Goal: Task Accomplishment & Management: Manage account settings

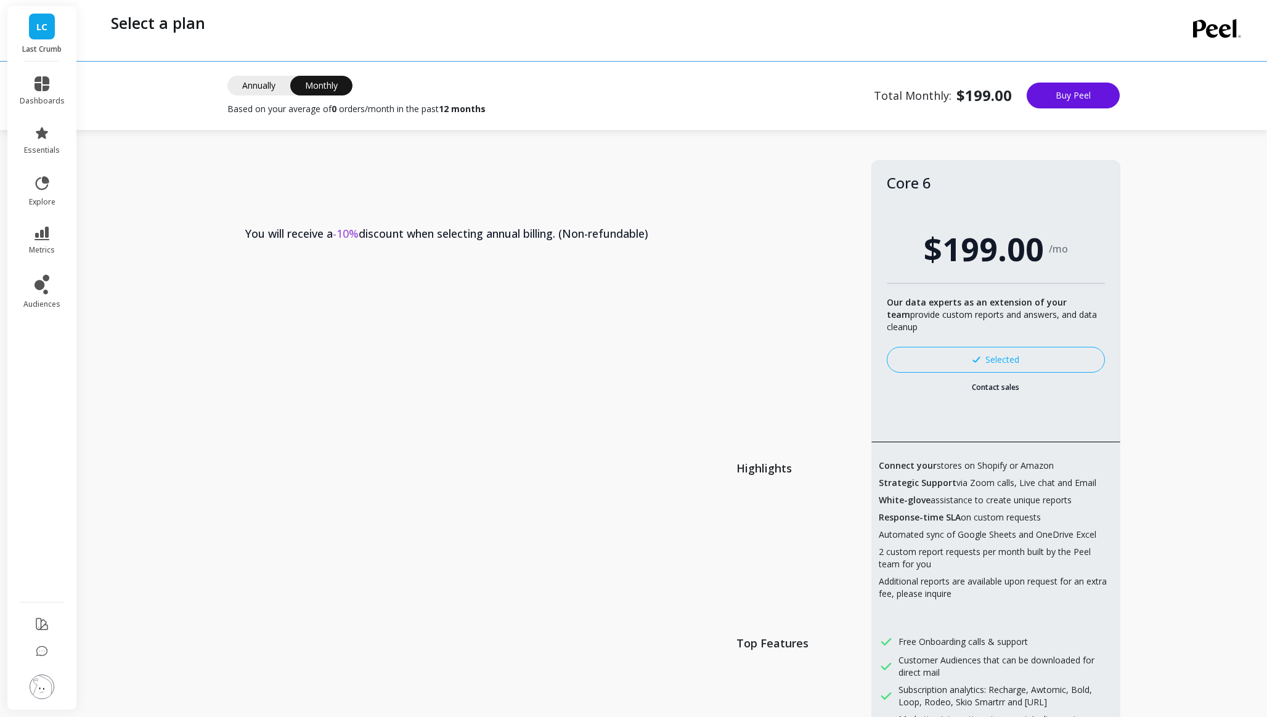
scroll to position [684, 0]
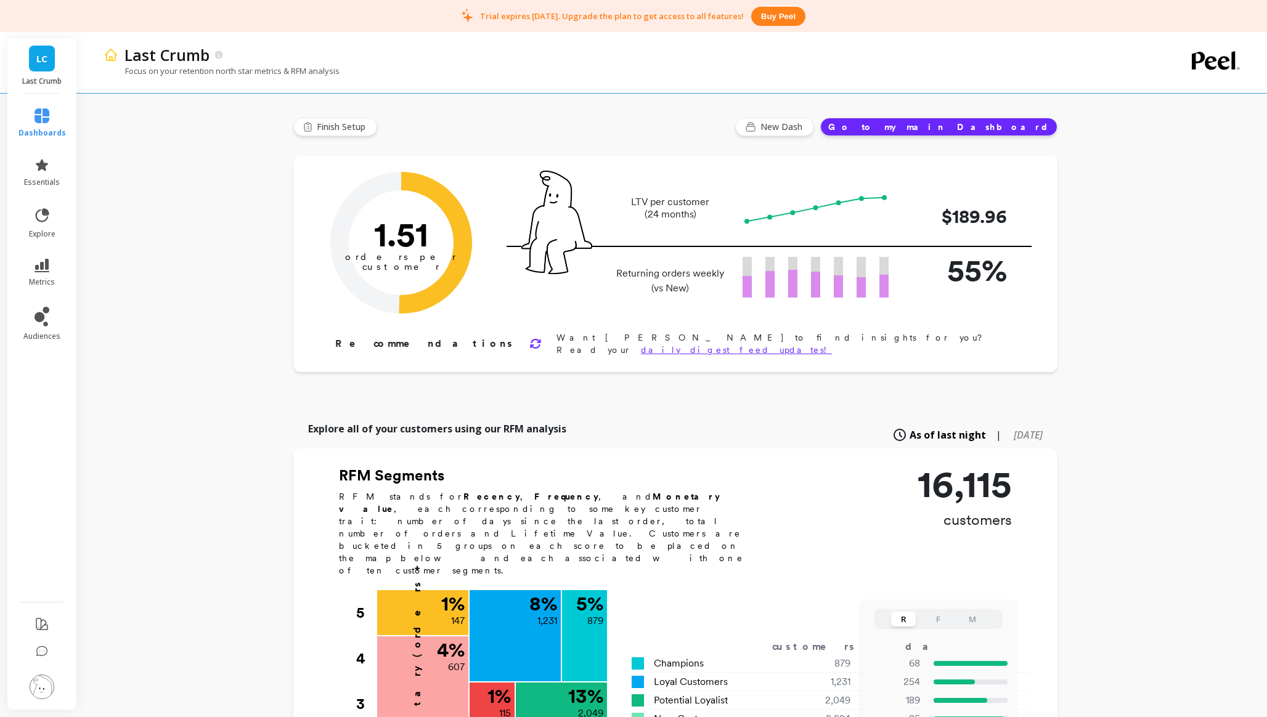
click at [46, 686] on img at bounding box center [42, 687] width 25 height 25
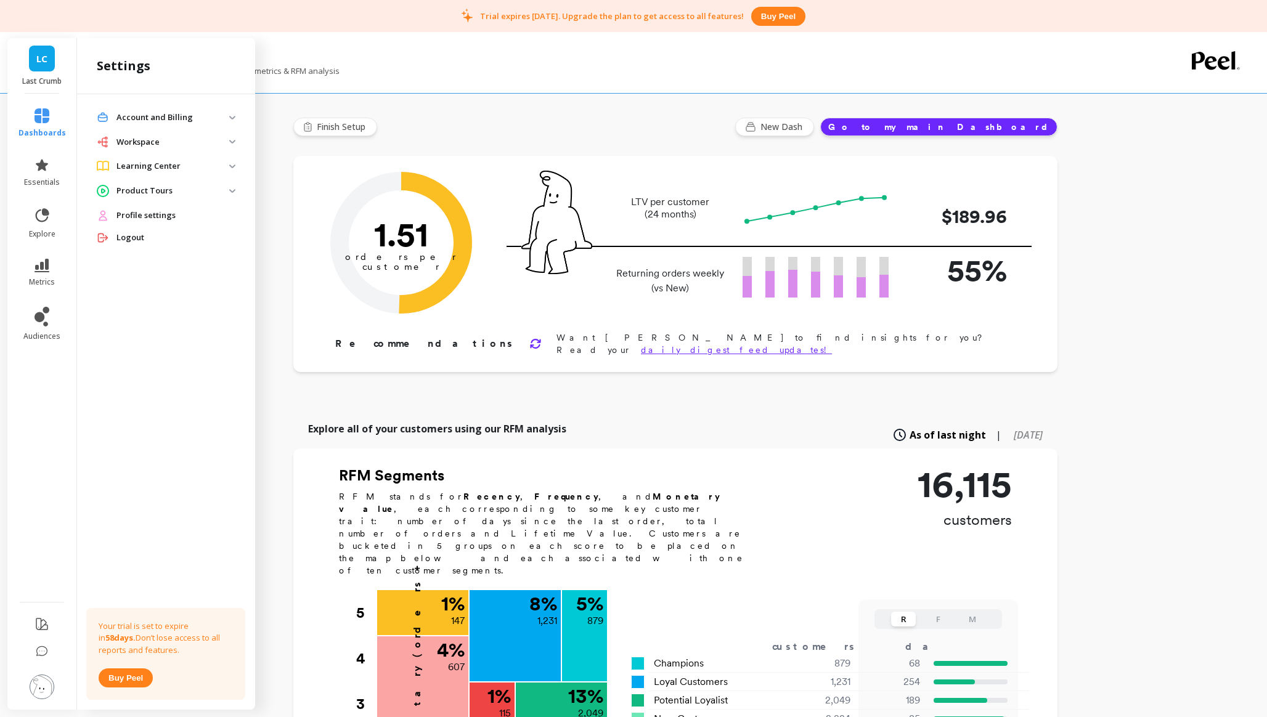
click at [178, 142] on p "Workspace" at bounding box center [172, 142] width 113 height 12
click at [233, 266] on center "Learning Center" at bounding box center [166, 262] width 158 height 22
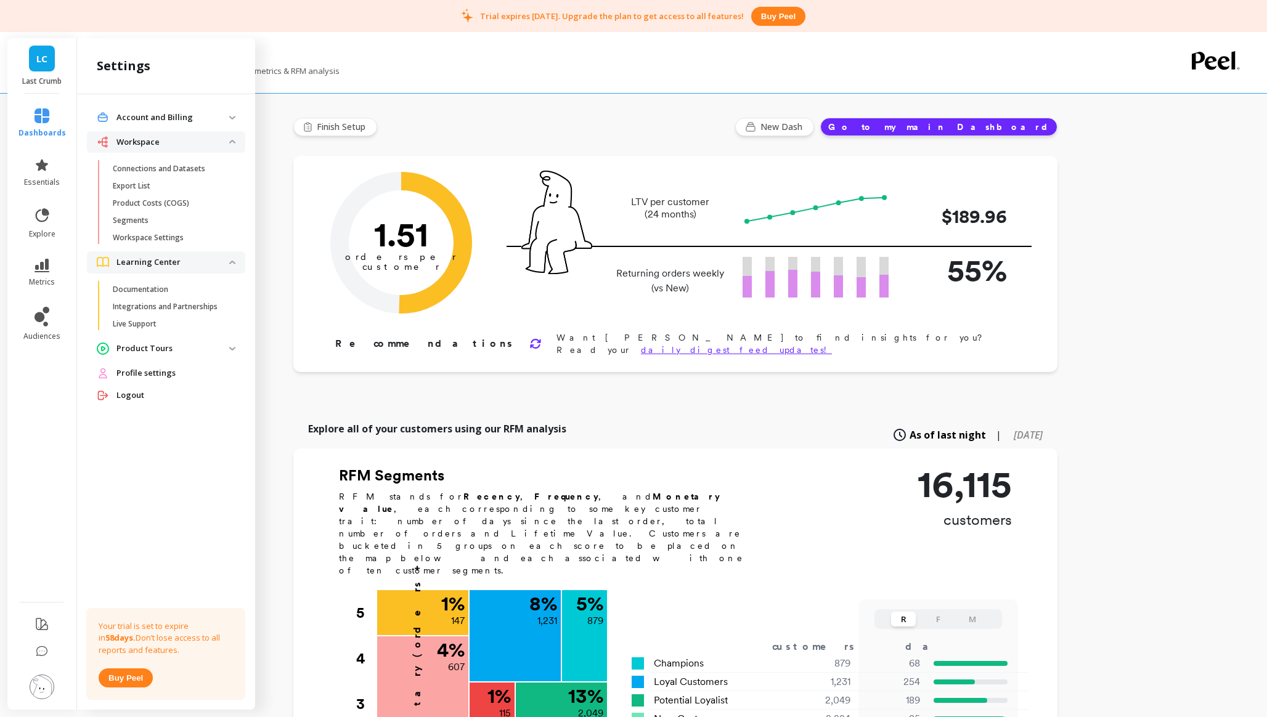
click at [224, 347] on p "Product Tours" at bounding box center [172, 349] width 113 height 12
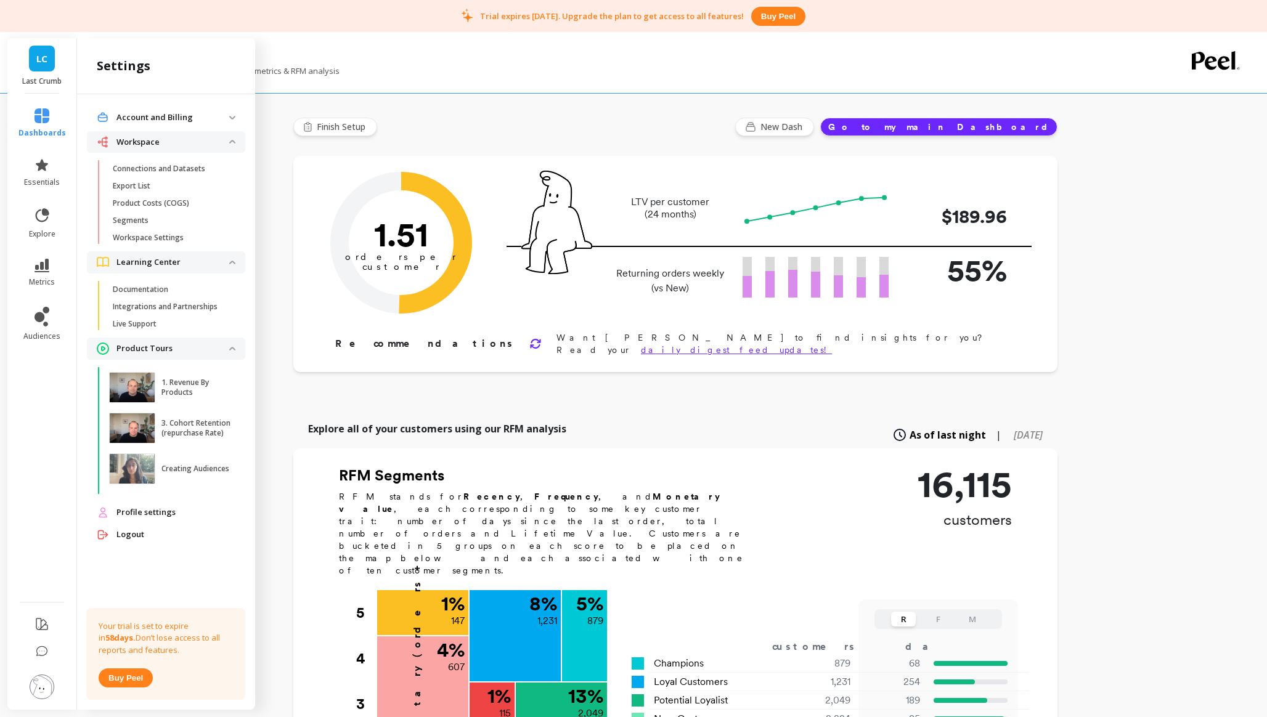
click at [163, 509] on span "Profile settings" at bounding box center [145, 512] width 59 height 12
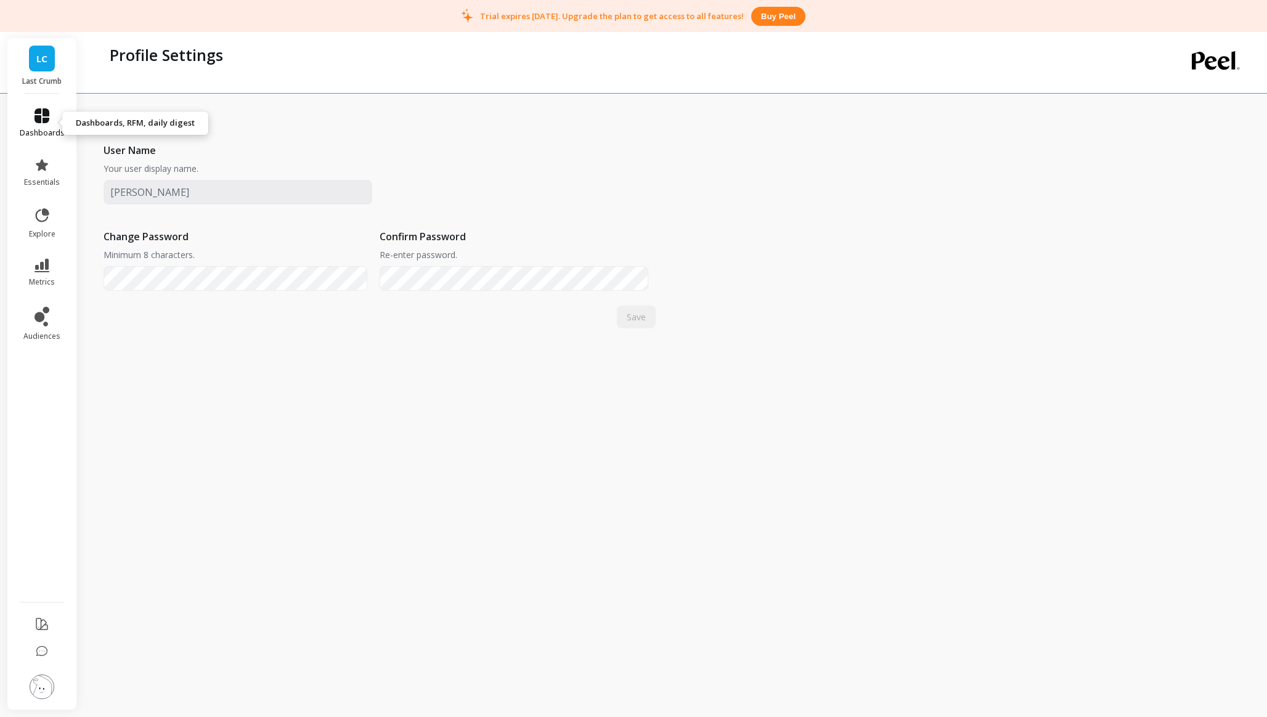
click at [47, 112] on icon at bounding box center [41, 115] width 15 height 15
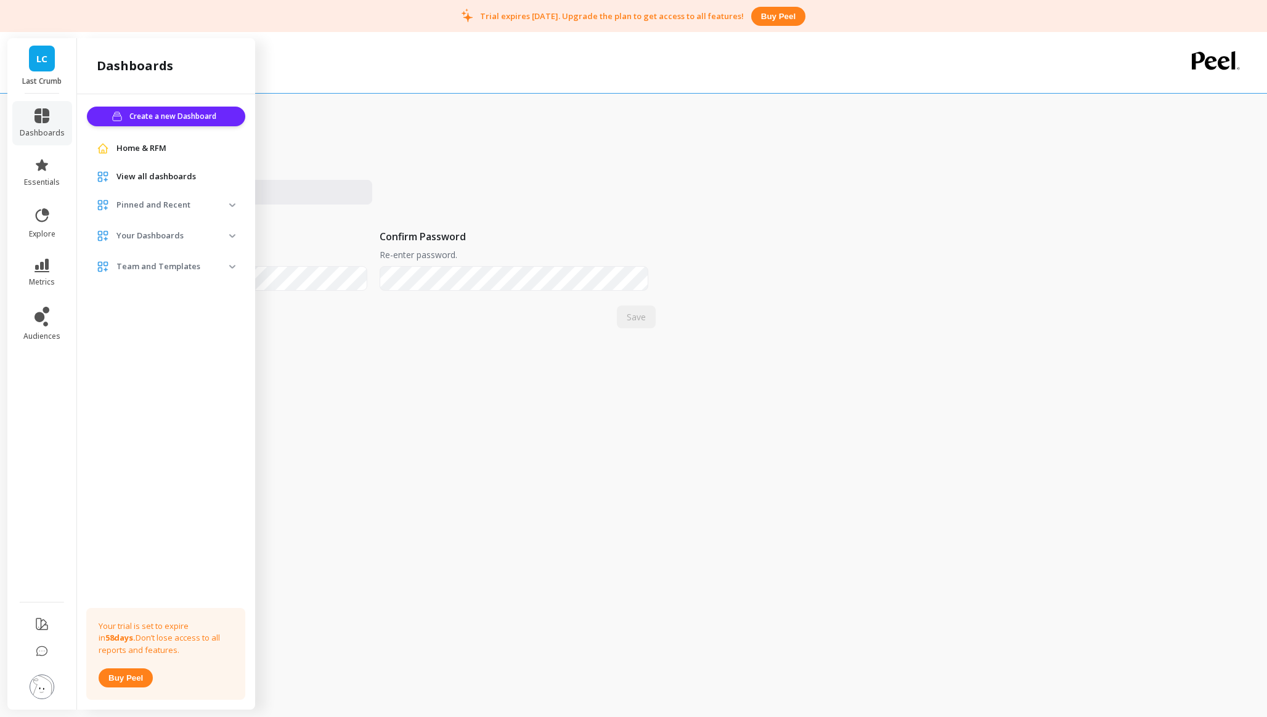
click at [219, 205] on p "Pinned and Recent" at bounding box center [172, 205] width 113 height 12
click at [219, 263] on p "Your Dashboards" at bounding box center [172, 263] width 113 height 12
click at [219, 297] on p "Team and Templates" at bounding box center [172, 299] width 113 height 12
click at [46, 630] on icon at bounding box center [41, 624] width 15 height 15
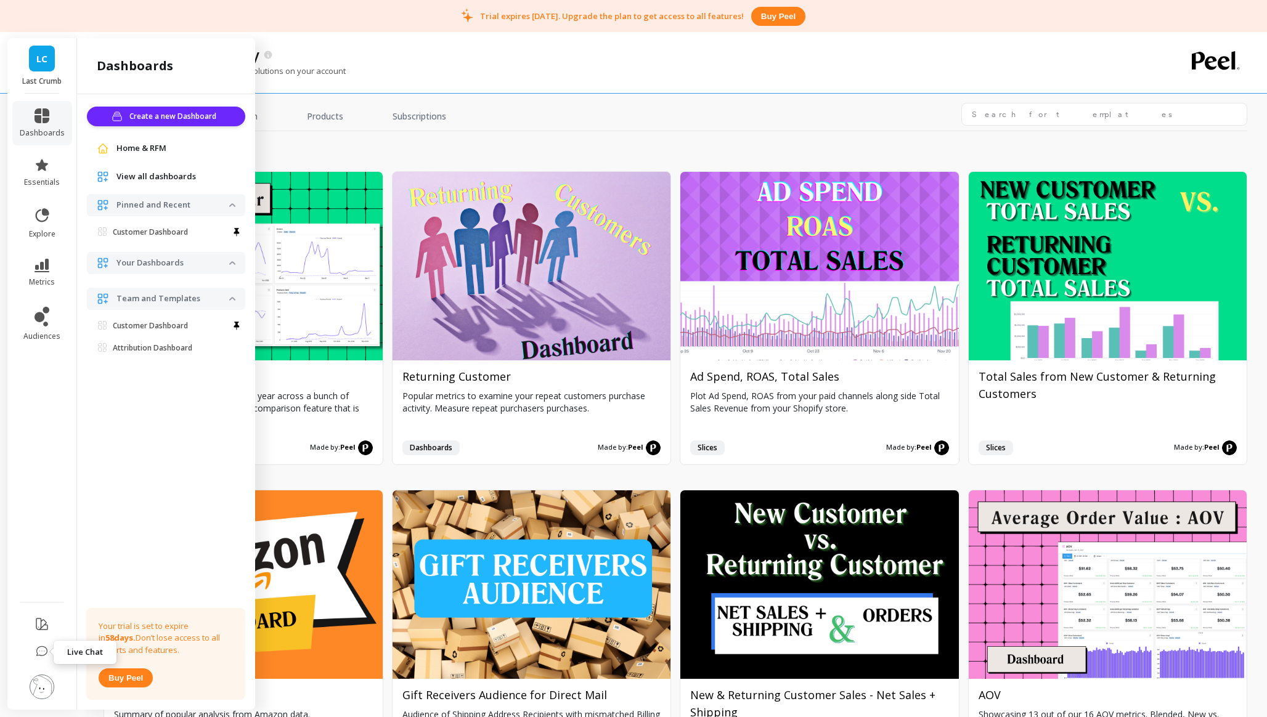
click at [41, 651] on icon at bounding box center [42, 652] width 12 height 12
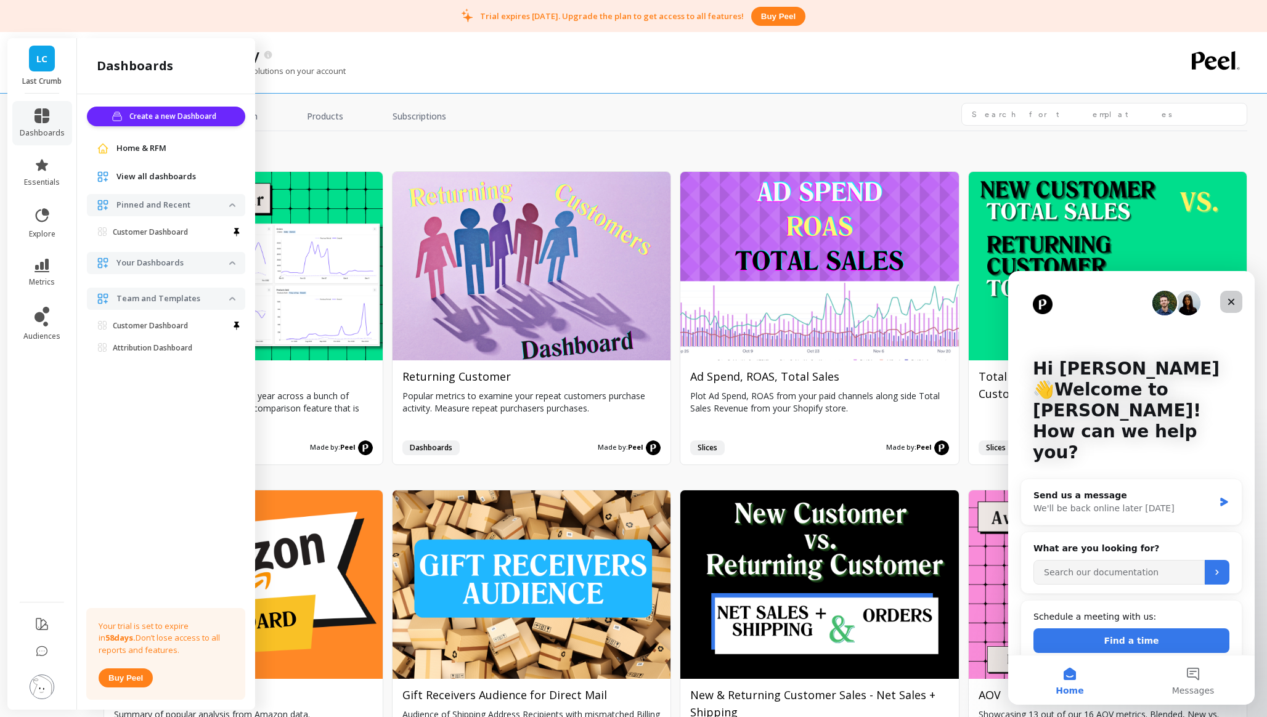
click at [1236, 301] on div "Close" at bounding box center [1231, 302] width 22 height 22
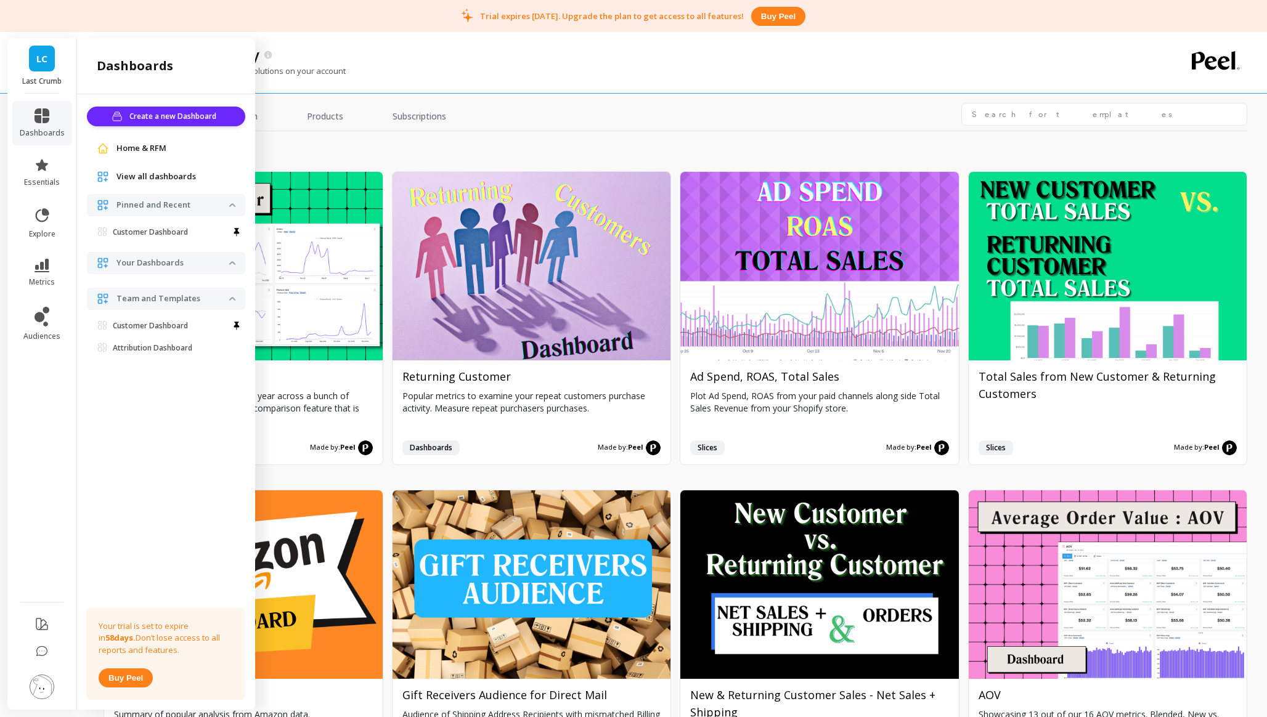
click at [57, 68] on div "LC Last Crumb" at bounding box center [41, 65] width 69 height 55
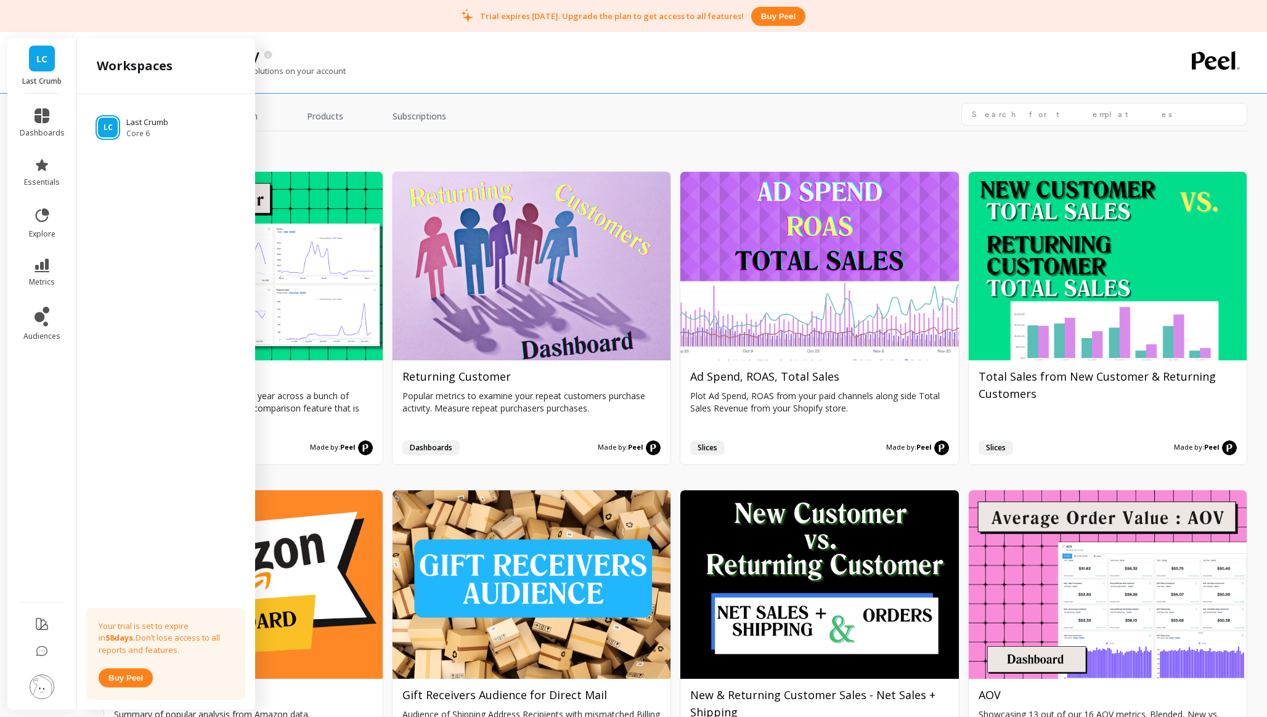
click at [51, 65] on link "LC" at bounding box center [42, 59] width 26 height 26
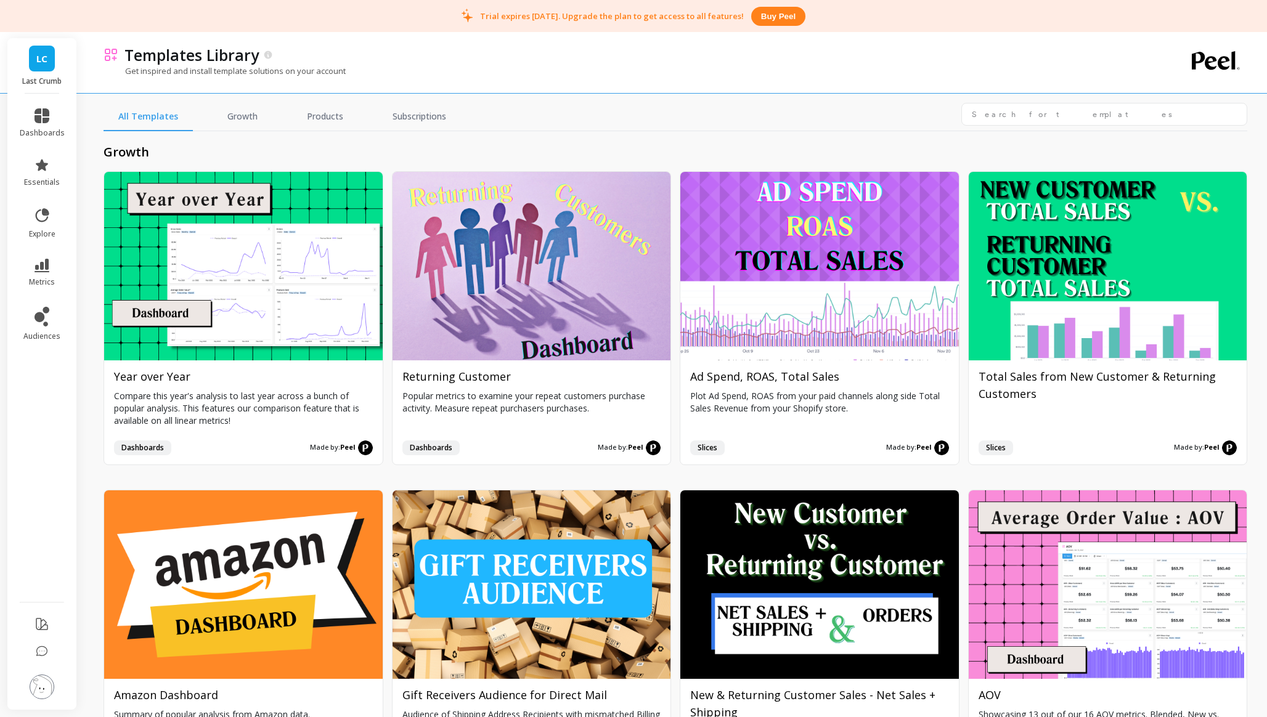
click at [51, 65] on link "LC" at bounding box center [42, 59] width 26 height 26
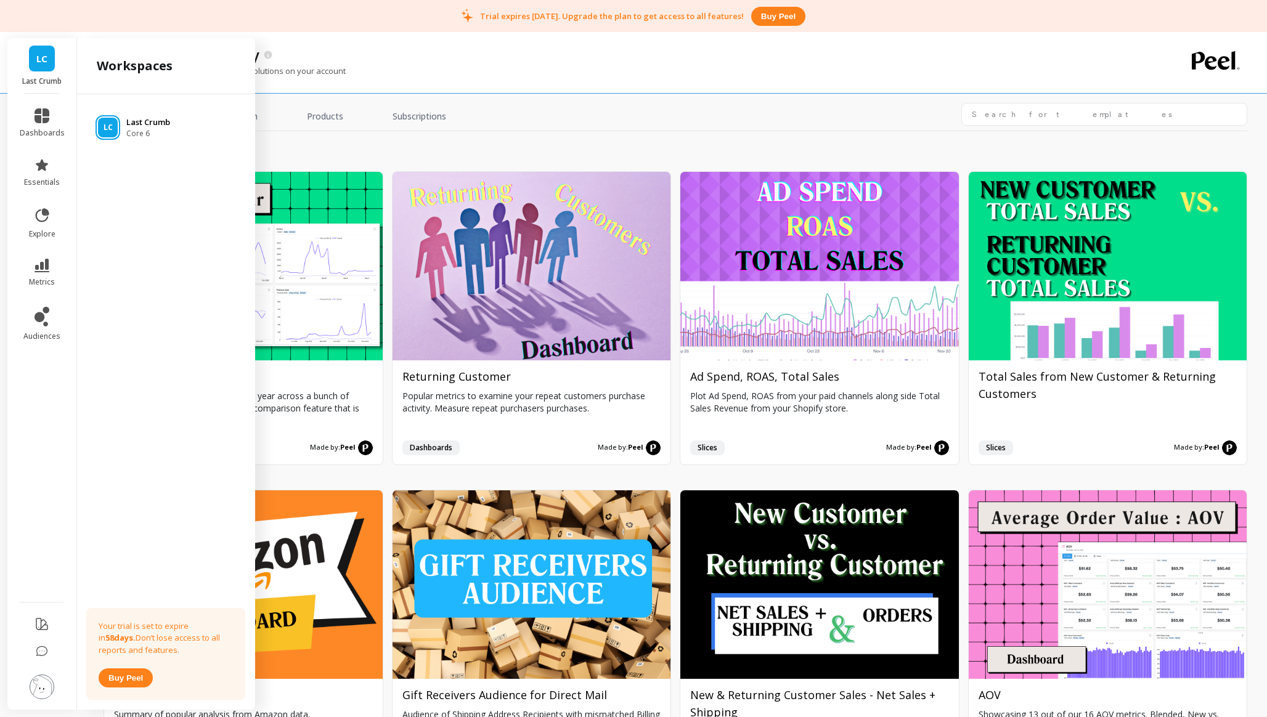
click at [141, 124] on p "Last Crumb" at bounding box center [148, 122] width 44 height 12
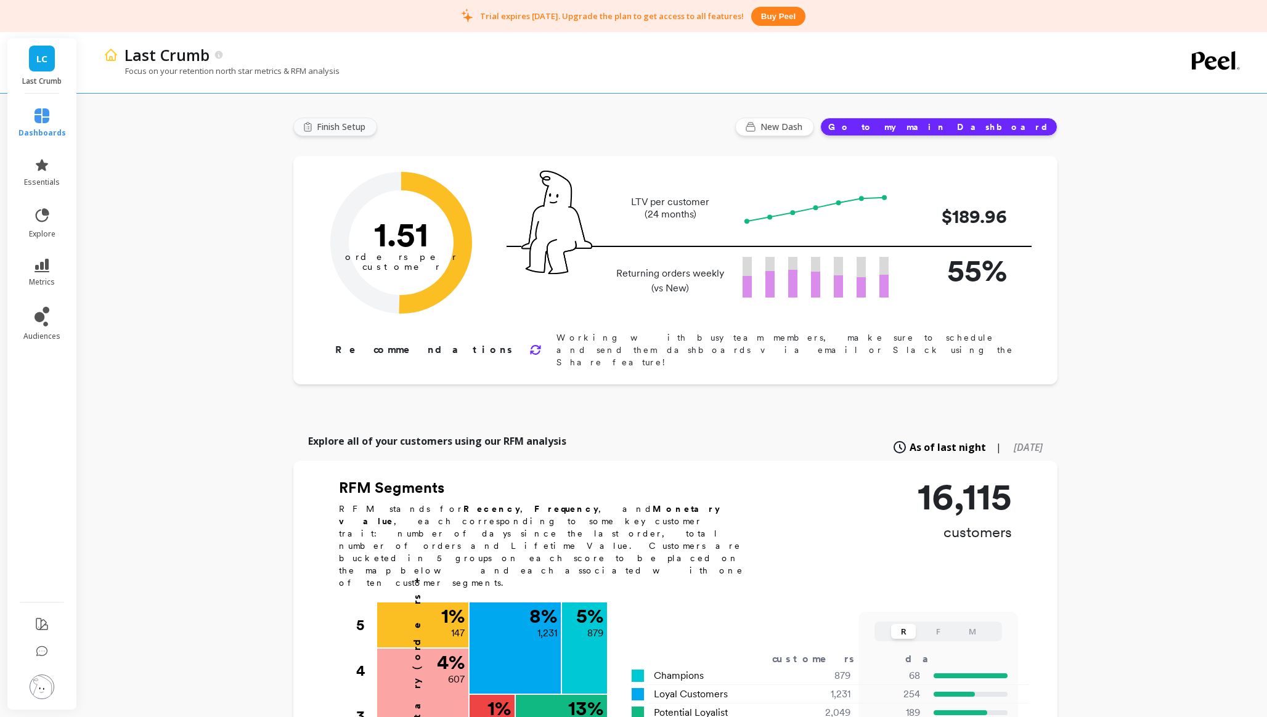
click at [344, 123] on span "Finish Setup" at bounding box center [343, 127] width 52 height 12
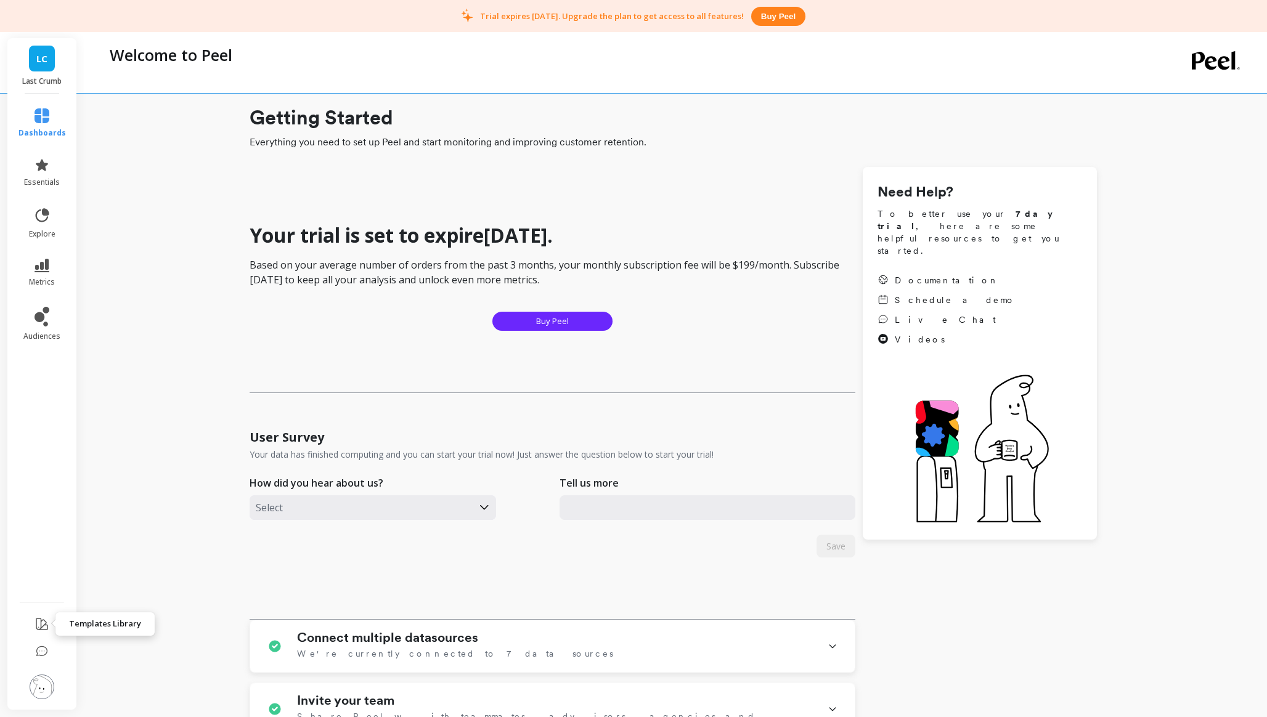
click at [42, 623] on icon at bounding box center [41, 624] width 15 height 15
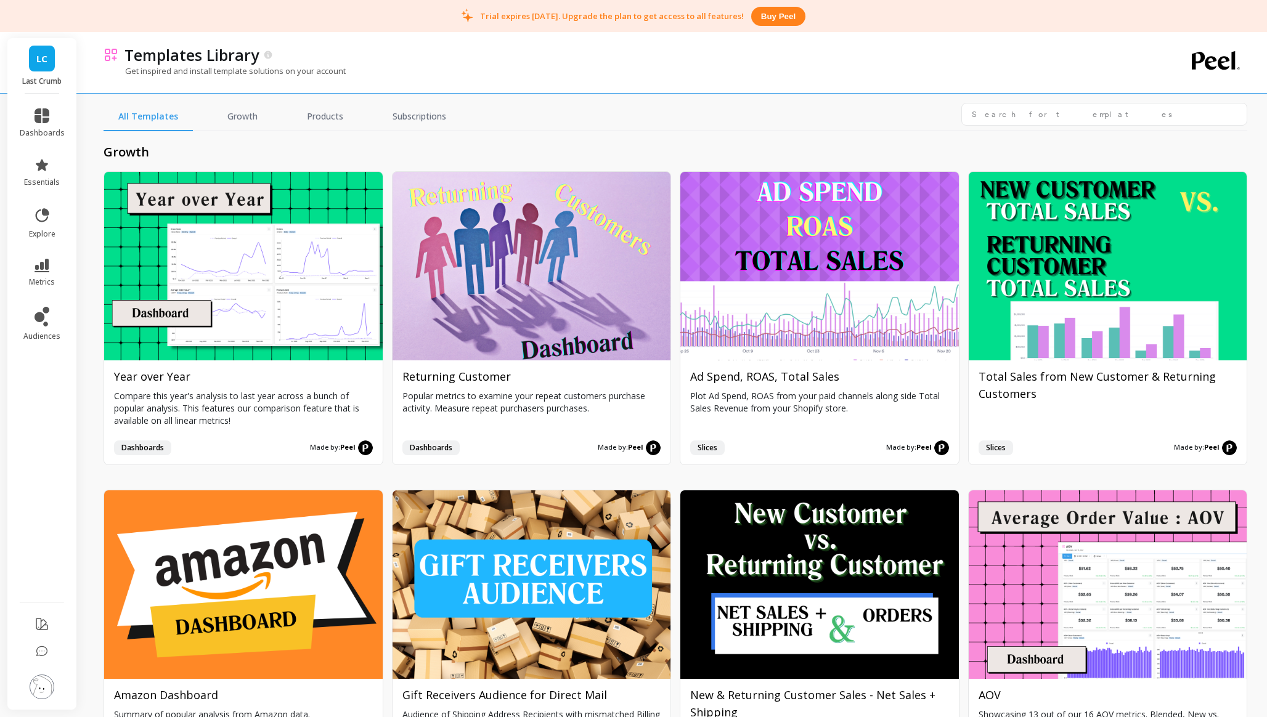
click at [49, 63] on link "LC" at bounding box center [42, 59] width 26 height 26
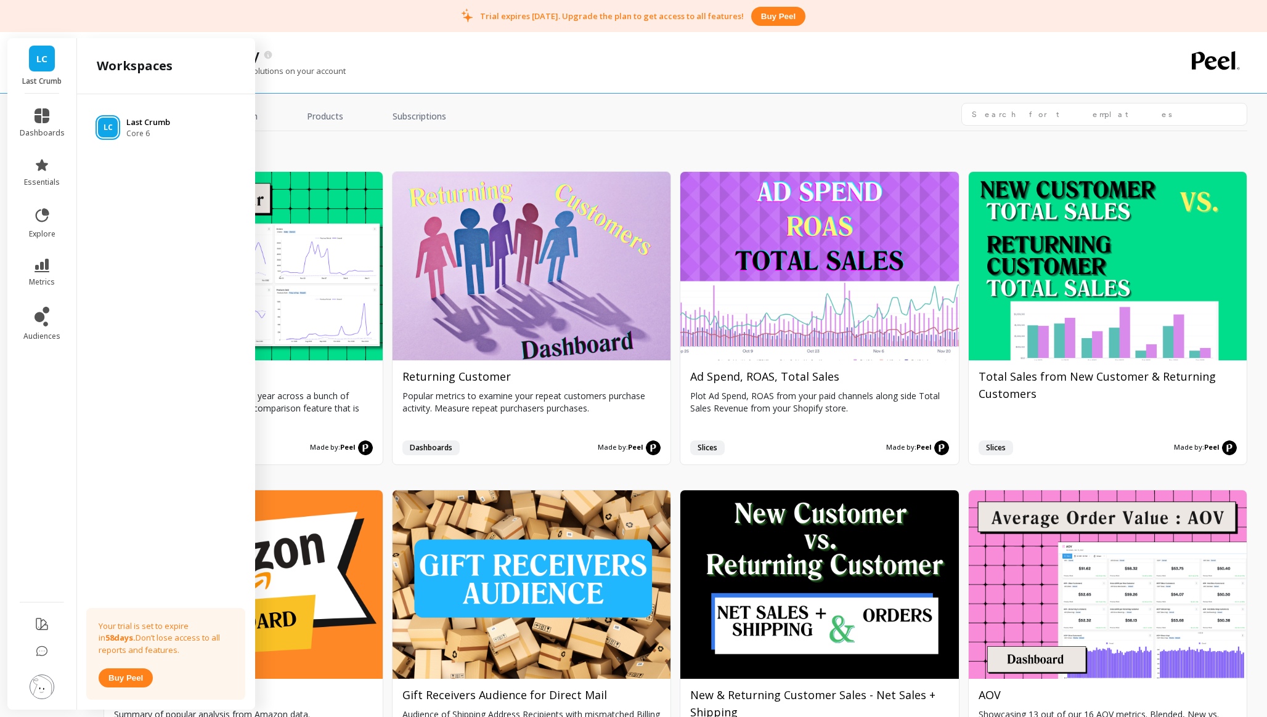
click at [138, 123] on p "Last Crumb" at bounding box center [148, 122] width 44 height 12
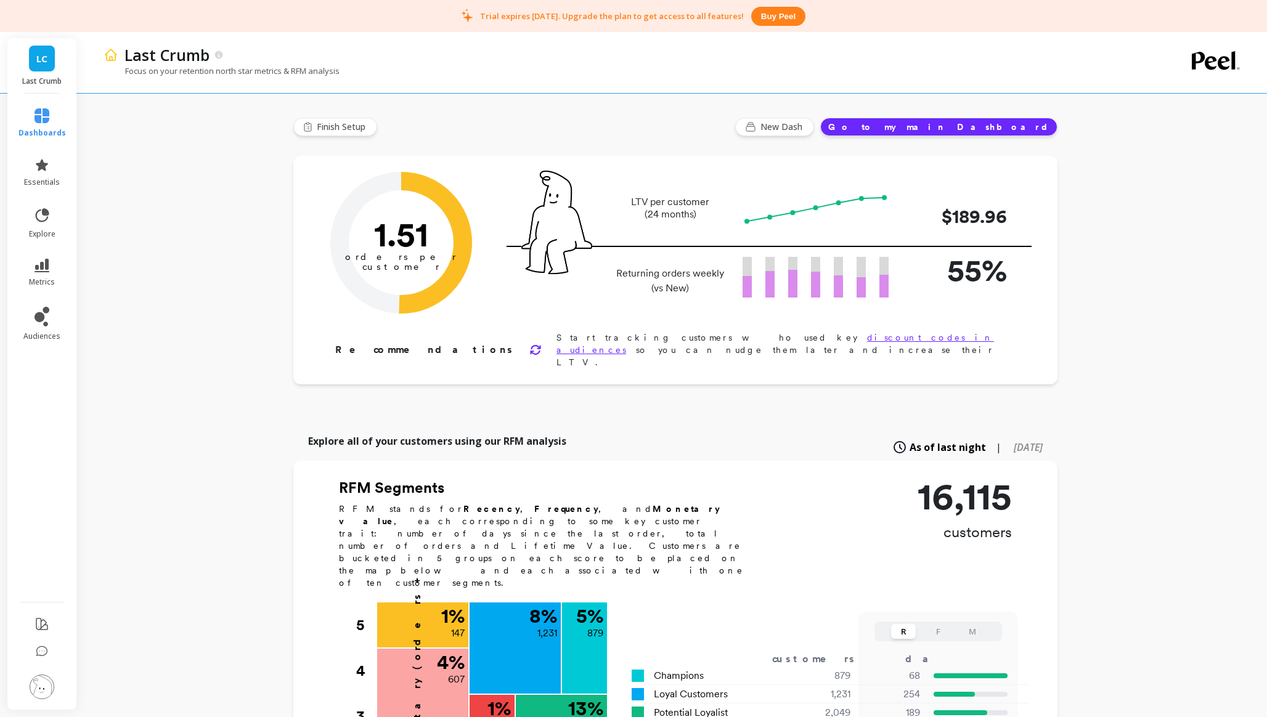
click at [991, 126] on button "Go to my main Dashboard" at bounding box center [938, 127] width 237 height 18
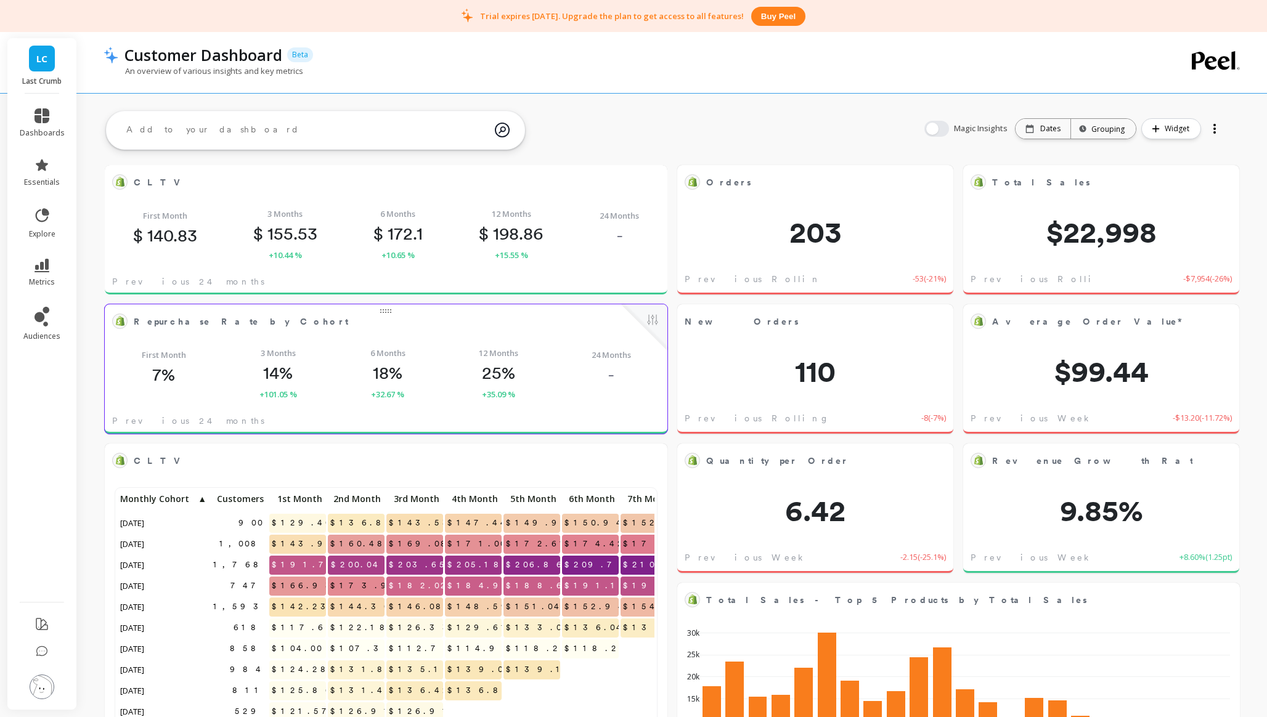
scroll to position [339, 537]
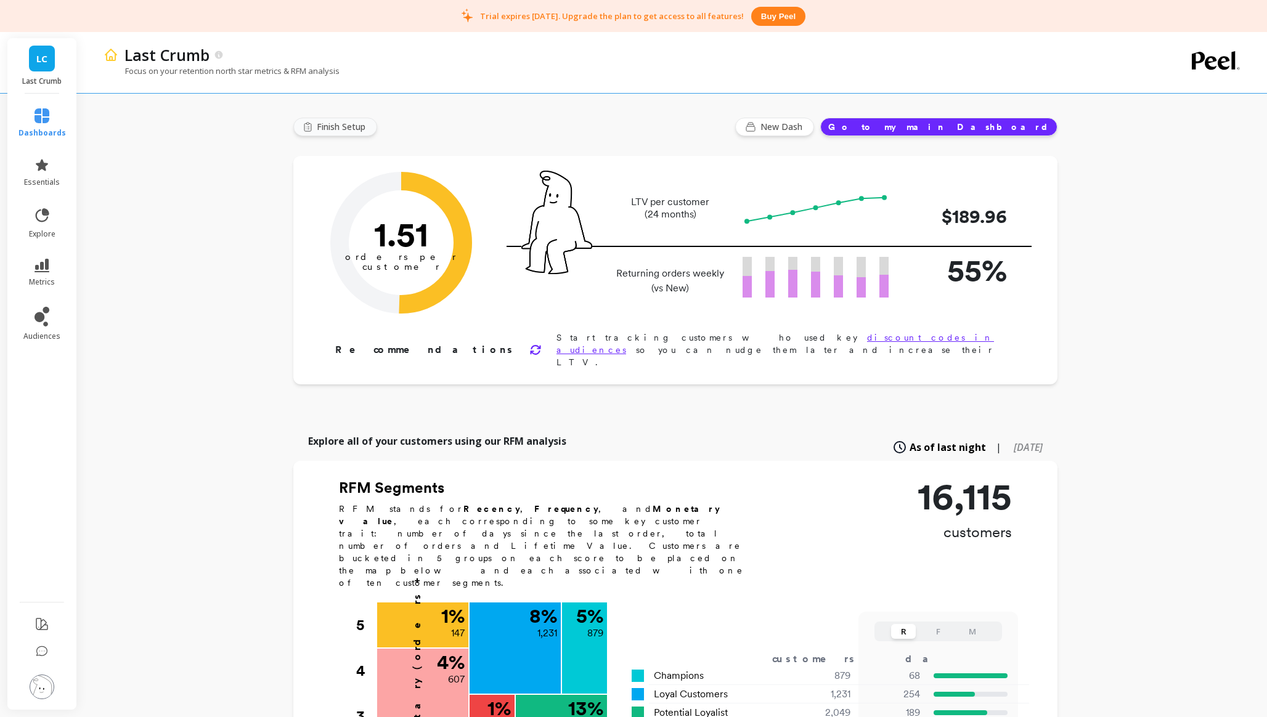
click at [328, 131] on span "Finish Setup" at bounding box center [343, 127] width 52 height 12
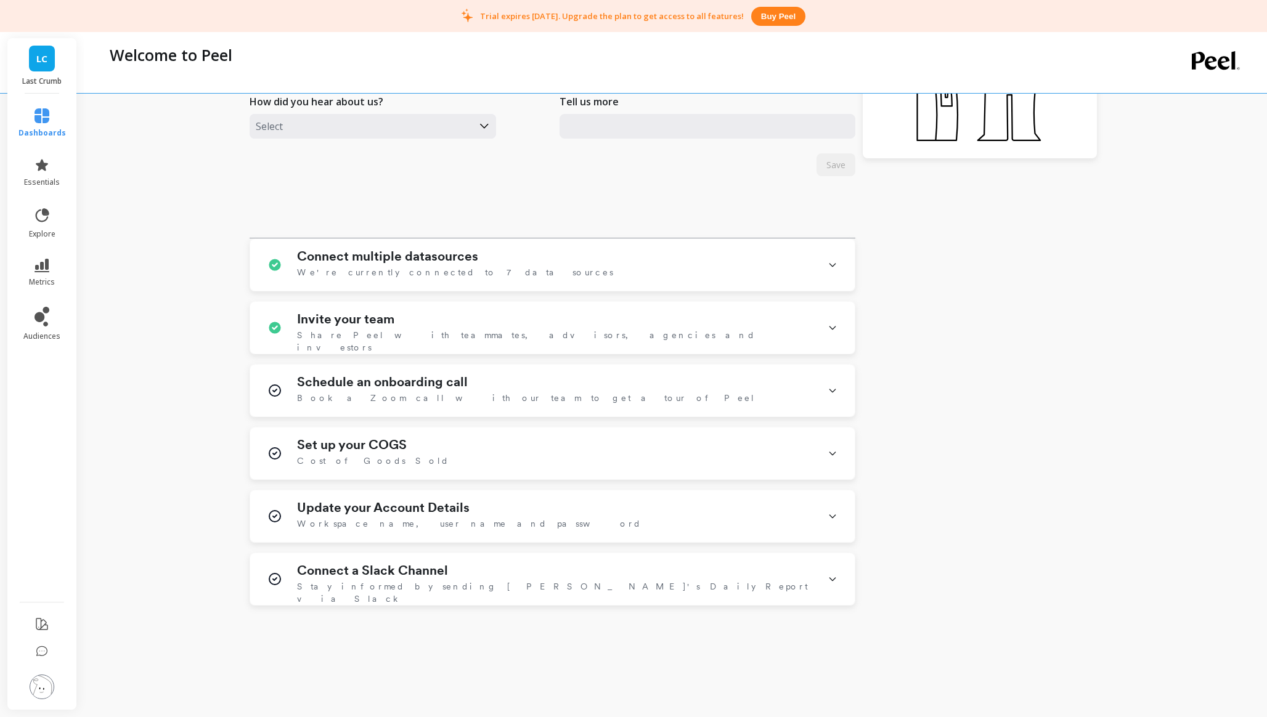
scroll to position [408, 0]
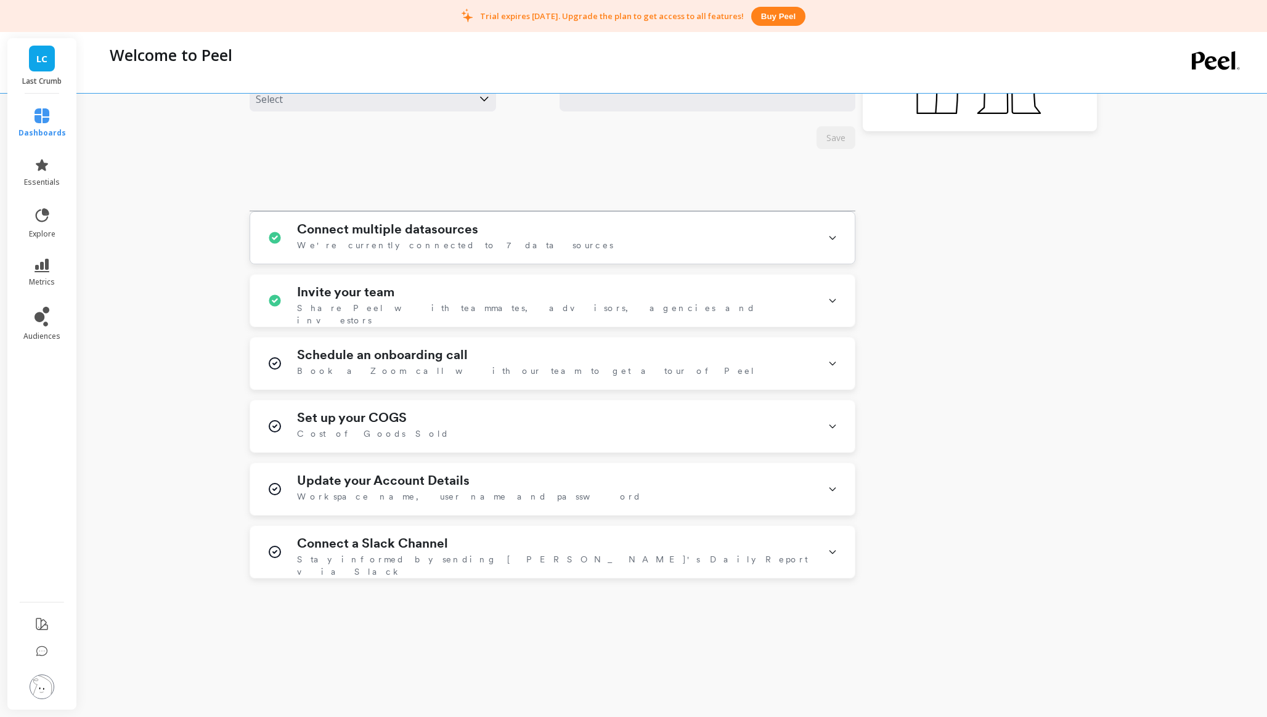
click at [785, 238] on div "Connect multiple datasources We're currently connected to 7 data sources" at bounding box center [555, 238] width 516 height 32
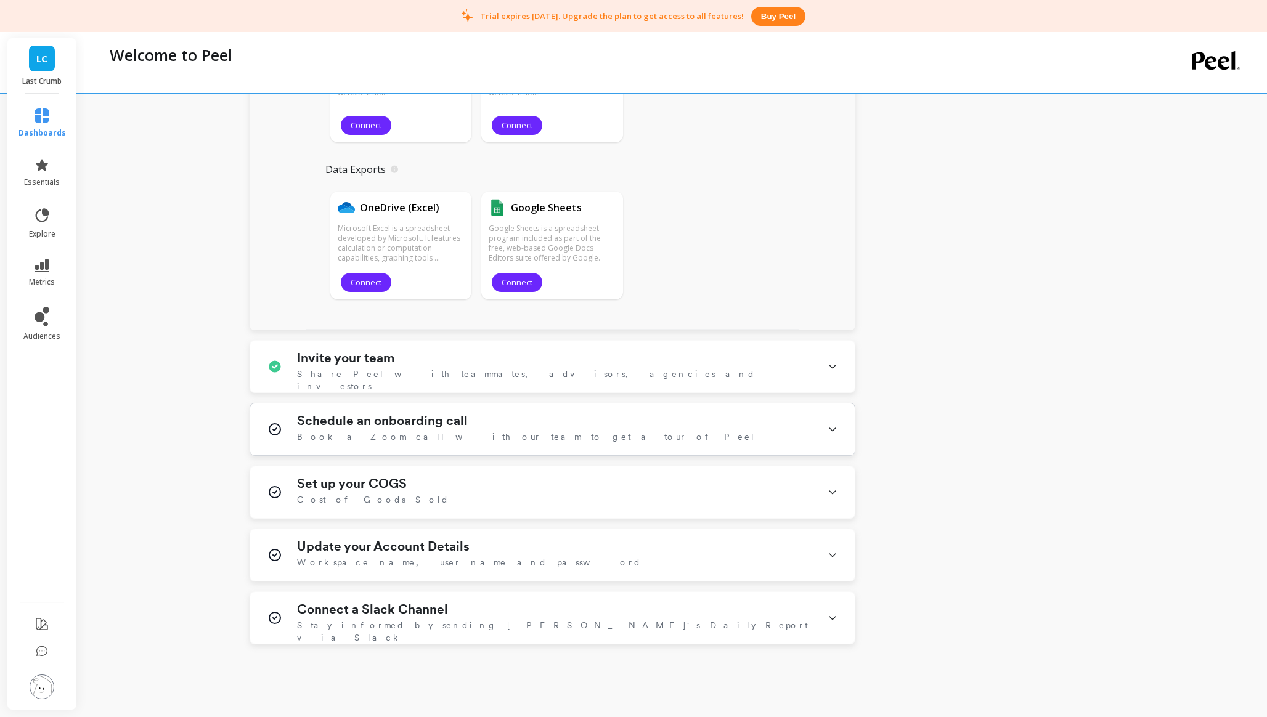
scroll to position [1934, 0]
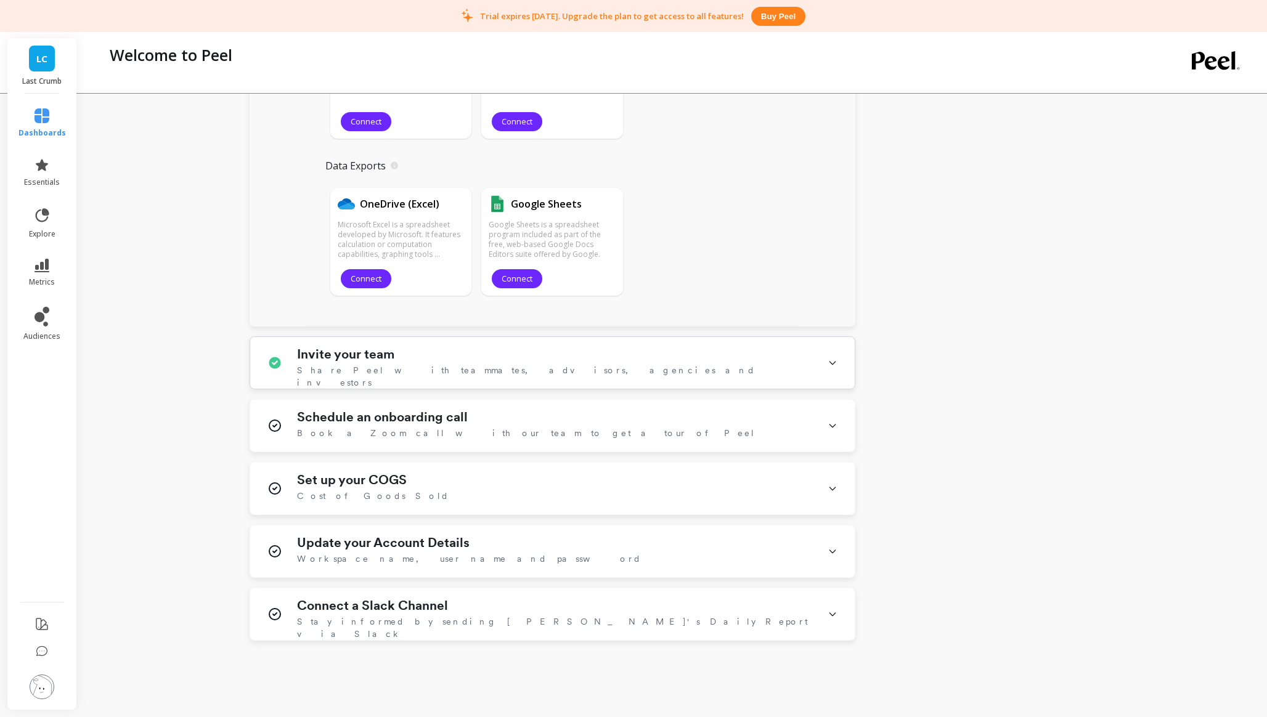
click at [666, 354] on div "Invite your team Share Peel with teammates, advisors, agencies and investors" at bounding box center [555, 363] width 516 height 32
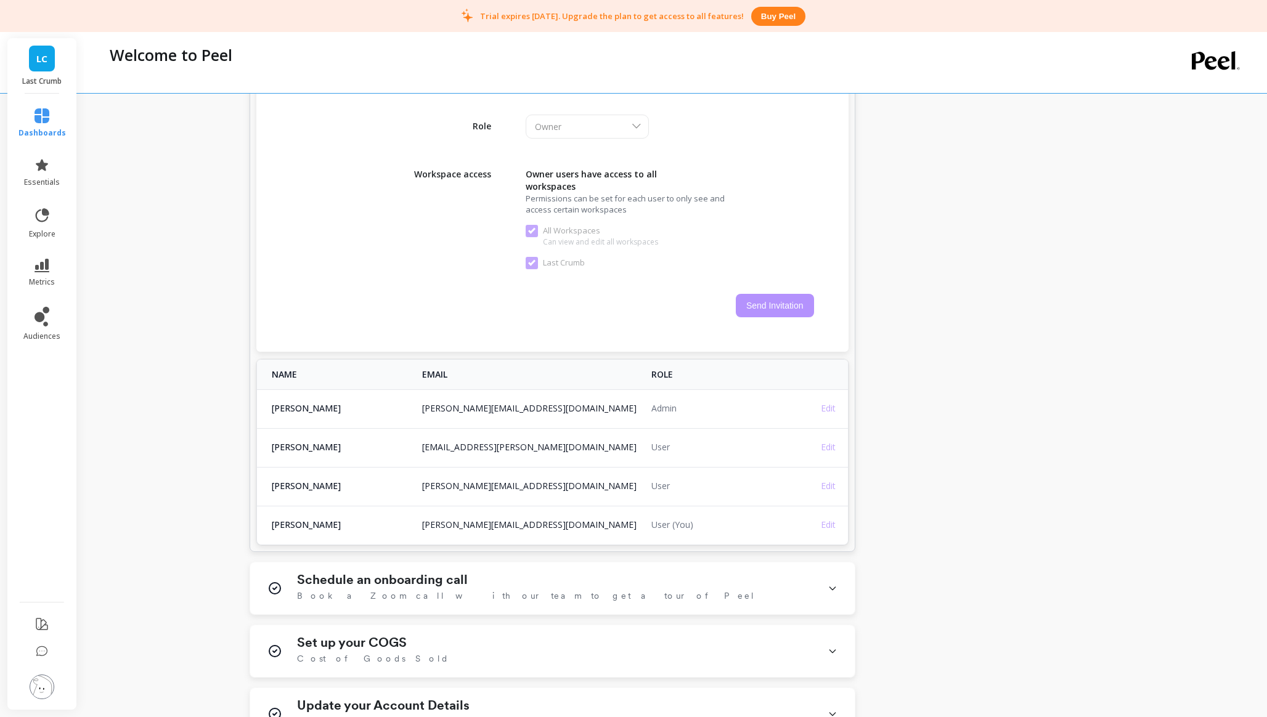
scroll to position [2362, 0]
click at [544, 580] on div "Schedule an onboarding call Book a Zoom call with our team to get a tour of Peel" at bounding box center [555, 587] width 516 height 32
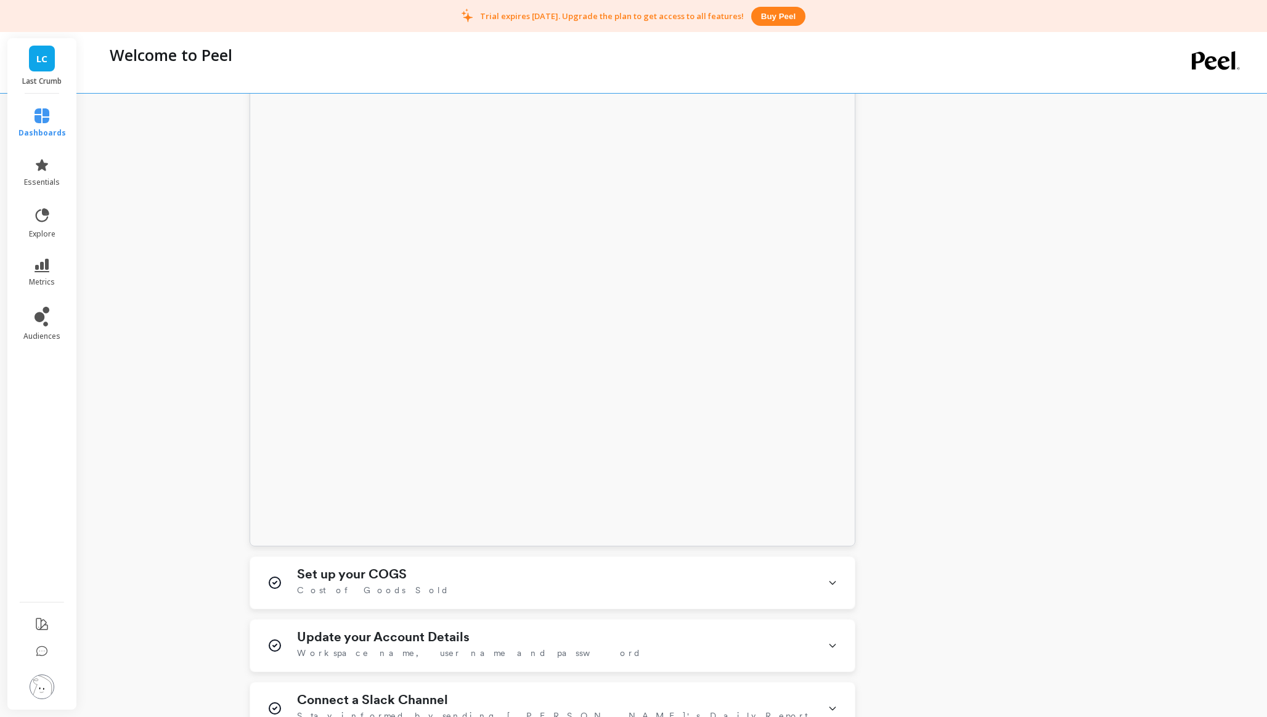
scroll to position [3314, 0]
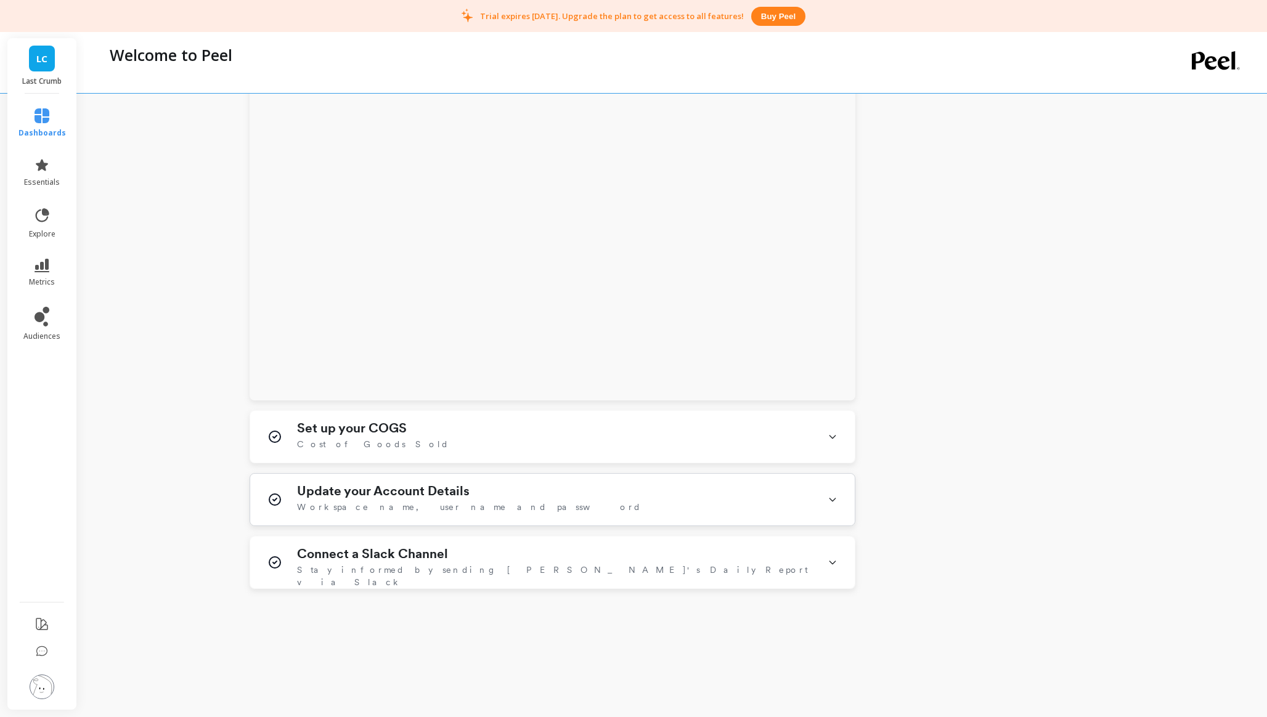
click at [498, 487] on div "Update your Account Details Workspace name, user name and password" at bounding box center [555, 500] width 516 height 32
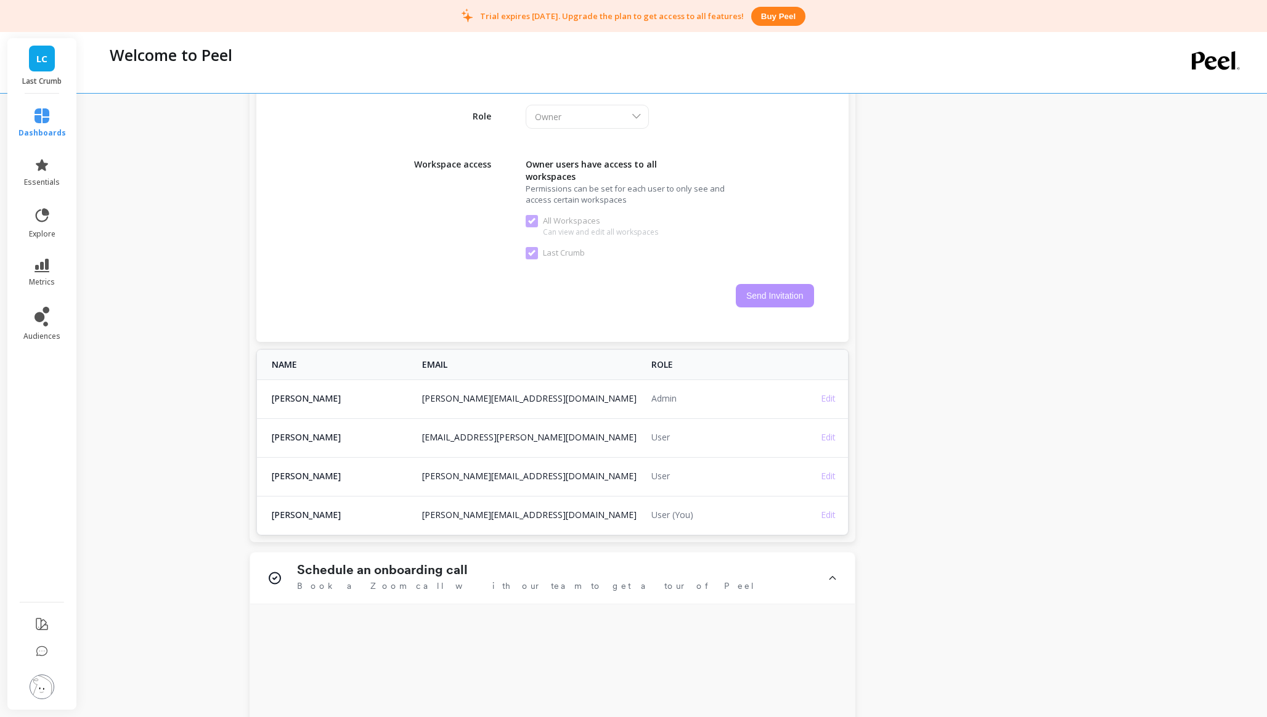
scroll to position [2342, 0]
